Goal: Manage account settings

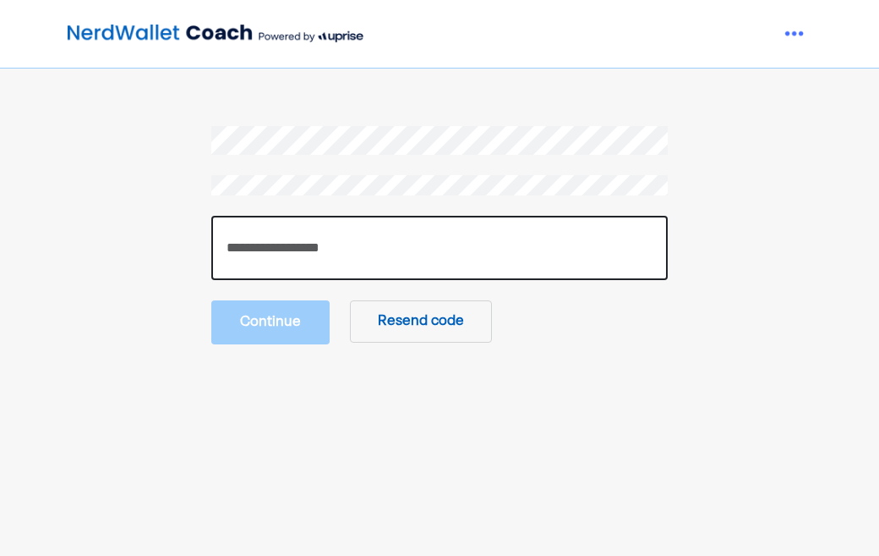
click at [280, 233] on input "number" at bounding box center [439, 248] width 457 height 64
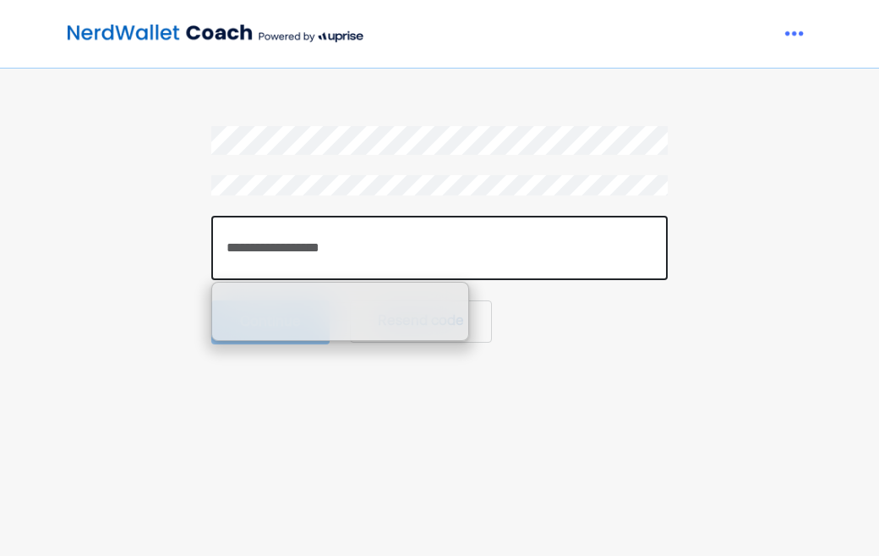
click at [414, 246] on input "number" at bounding box center [439, 248] width 457 height 64
paste input "******"
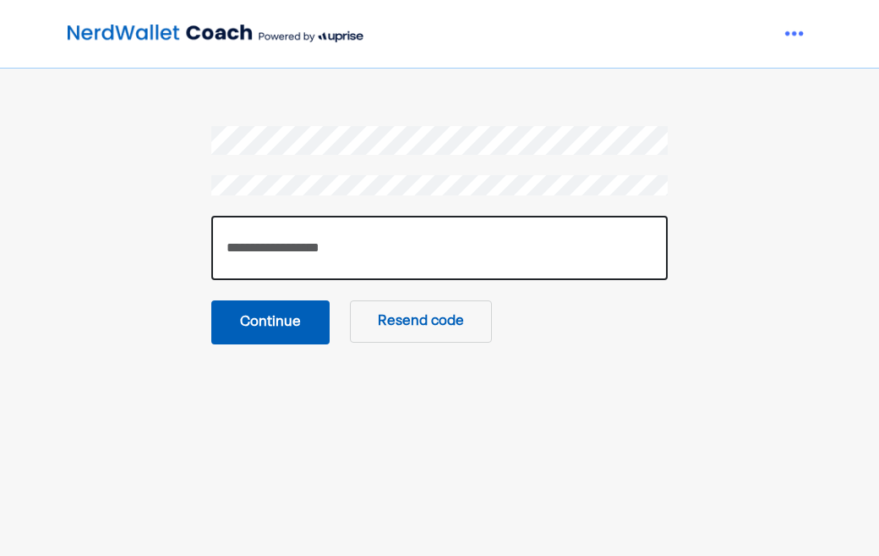
type input "******"
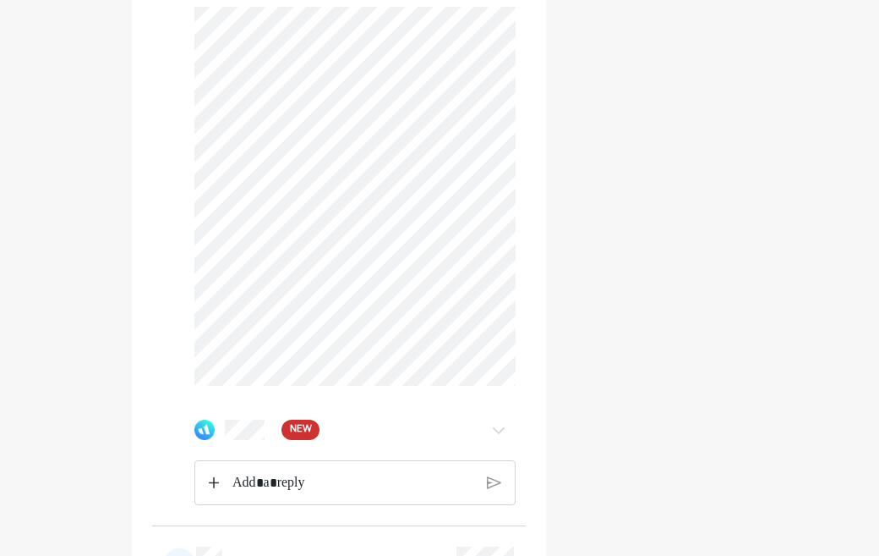
scroll to position [3438, 0]
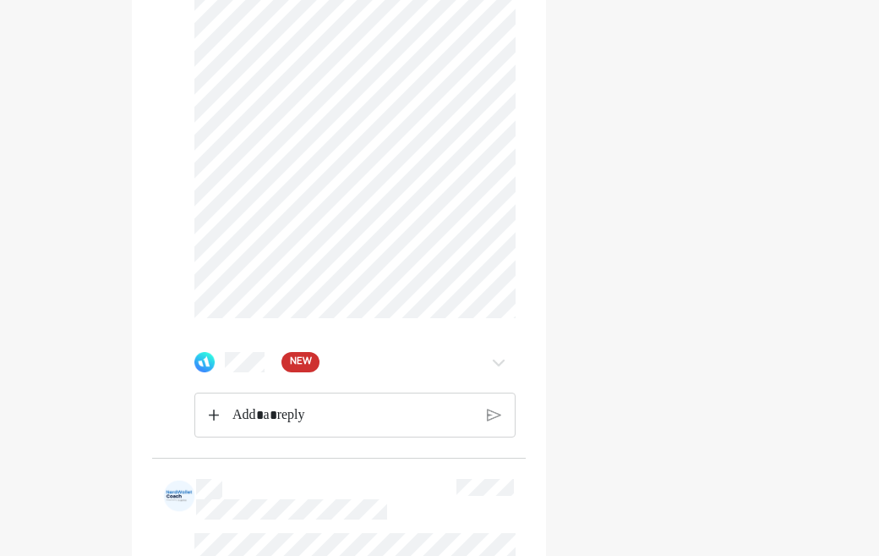
click at [504, 372] on img at bounding box center [499, 362] width 20 height 20
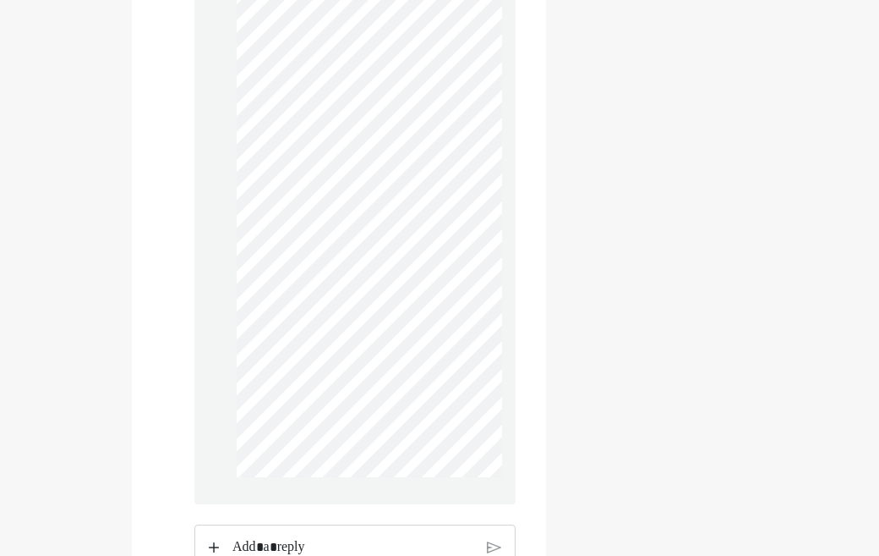
scroll to position [2714, 0]
click at [567, 307] on div "Update your profile" at bounding box center [657, 39] width 181 height 5328
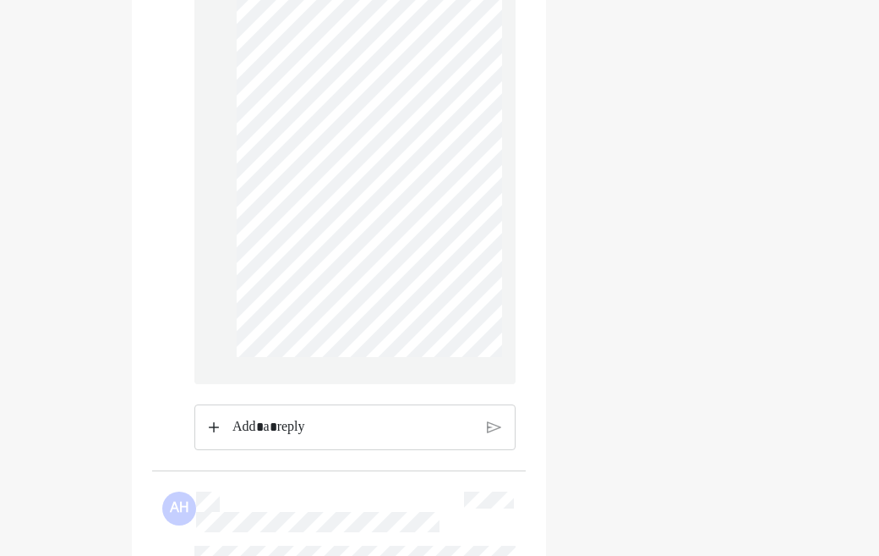
scroll to position [2838, 0]
click at [359, 432] on p "Rich Text Editor. Editing area: main" at bounding box center [354, 421] width 242 height 22
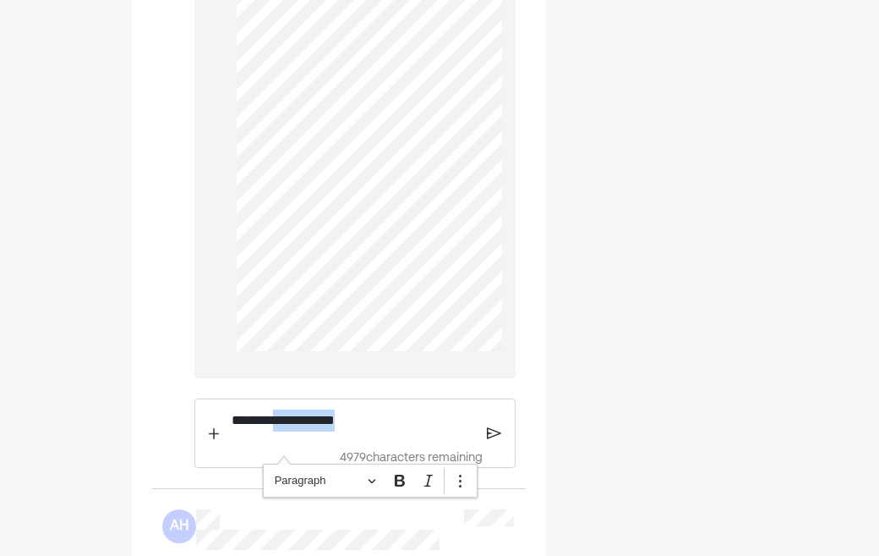
drag, startPoint x: 371, startPoint y: 454, endPoint x: 285, endPoint y: 449, distance: 86.4
click at [285, 431] on p "**********" at bounding box center [354, 420] width 244 height 22
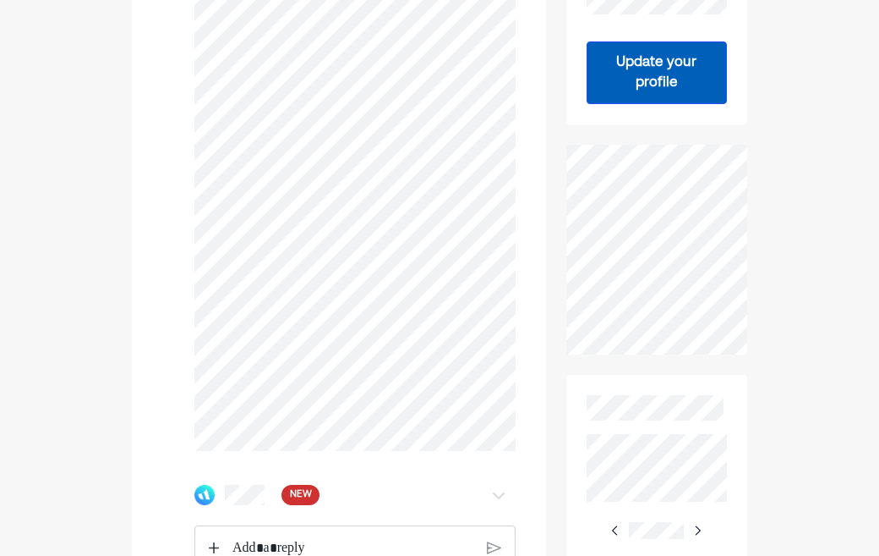
scroll to position [475, 0]
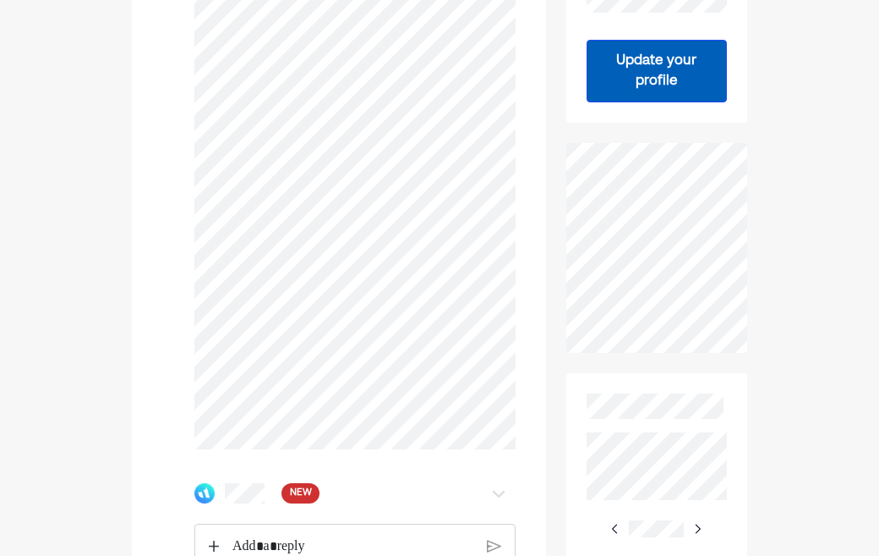
click at [502, 503] on img at bounding box center [499, 493] width 20 height 20
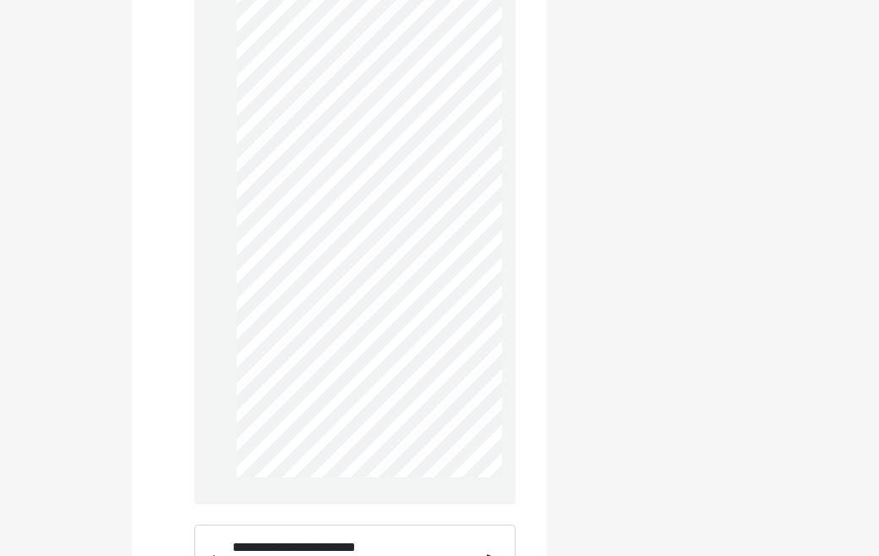
scroll to position [3062, 0]
click at [236, 288] on div at bounding box center [354, 103] width 321 height 792
